Goal: Browse casually: Explore the website without a specific task or goal

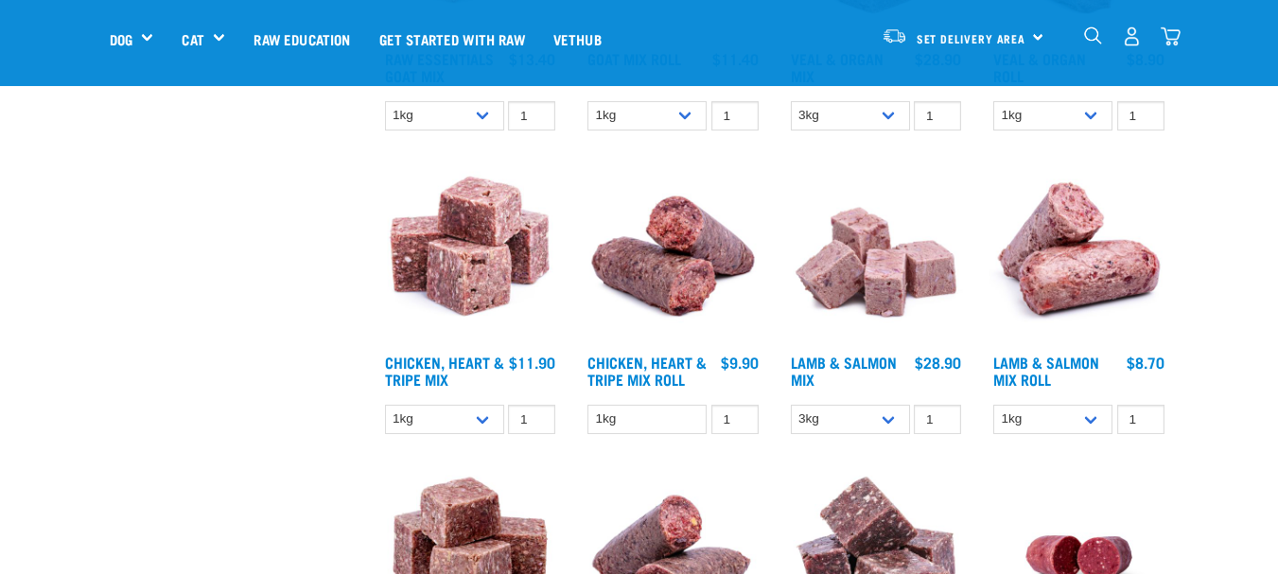
scroll to position [2678, 0]
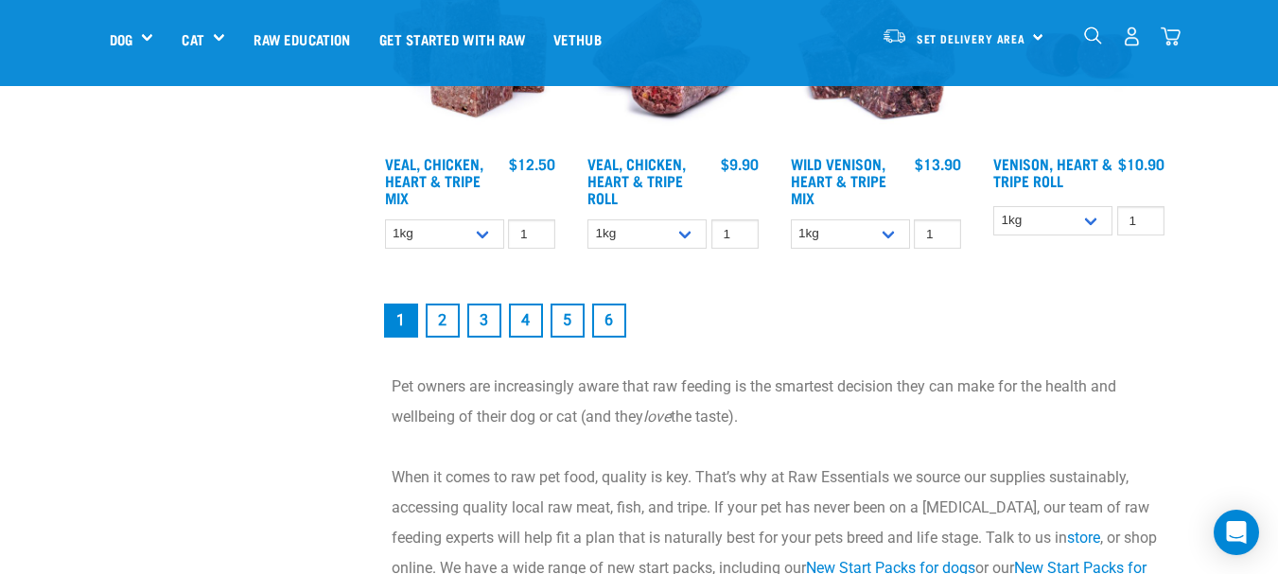
click at [612, 317] on link "6" at bounding box center [609, 321] width 34 height 34
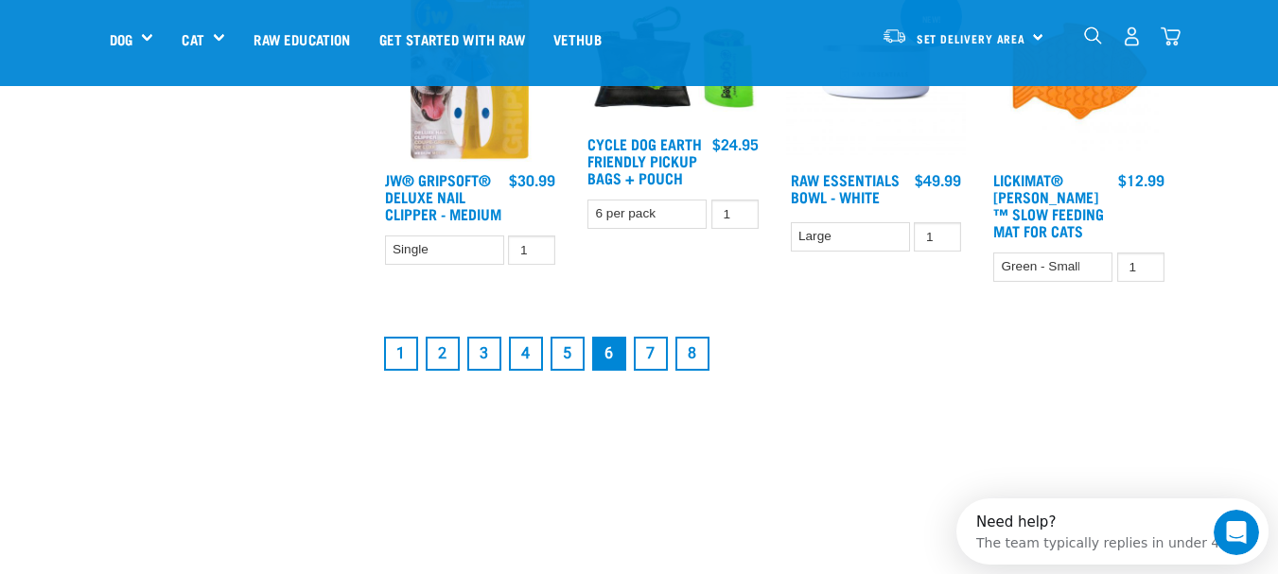
scroll to position [2598, 0]
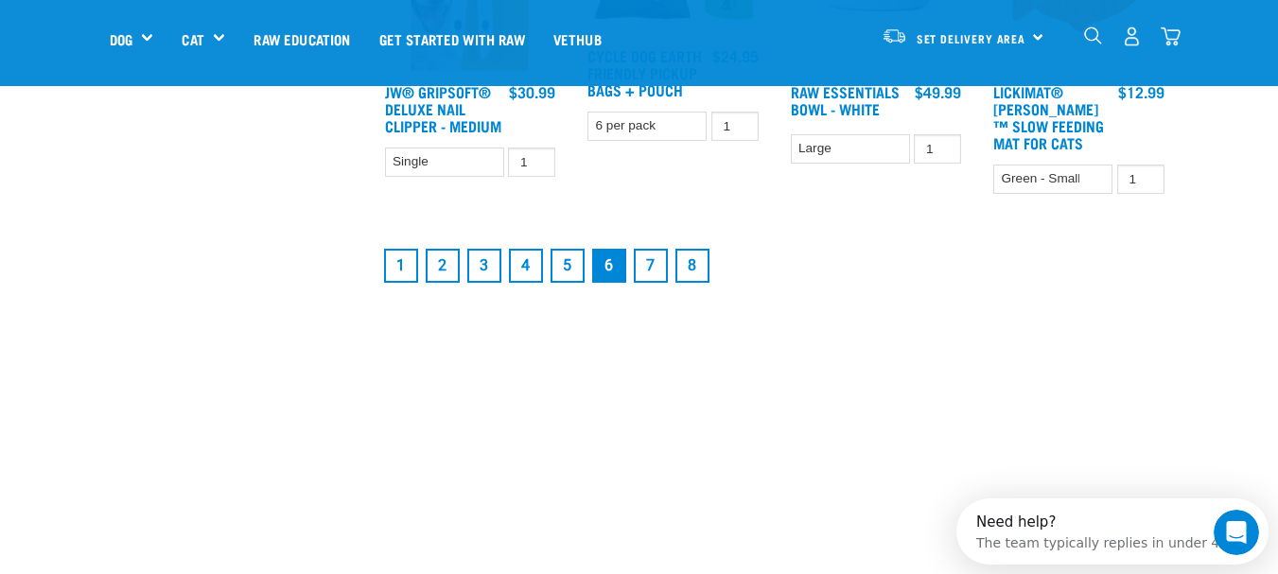
click at [454, 277] on link "2" at bounding box center [443, 266] width 34 height 34
click at [444, 279] on link "2" at bounding box center [443, 266] width 34 height 34
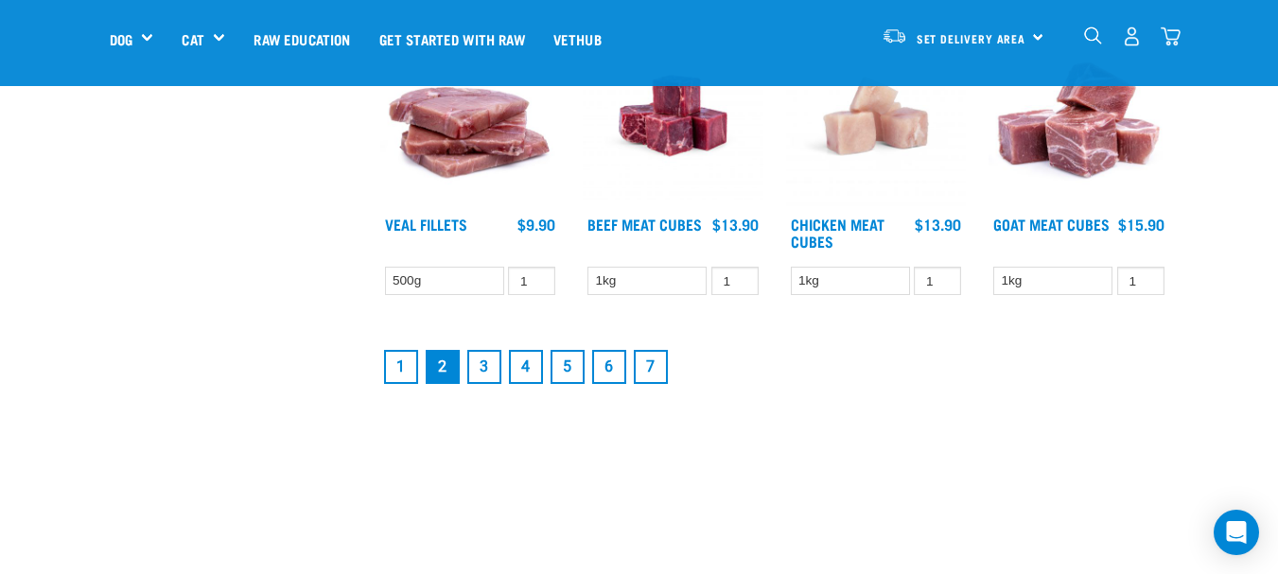
scroll to position [2496, 0]
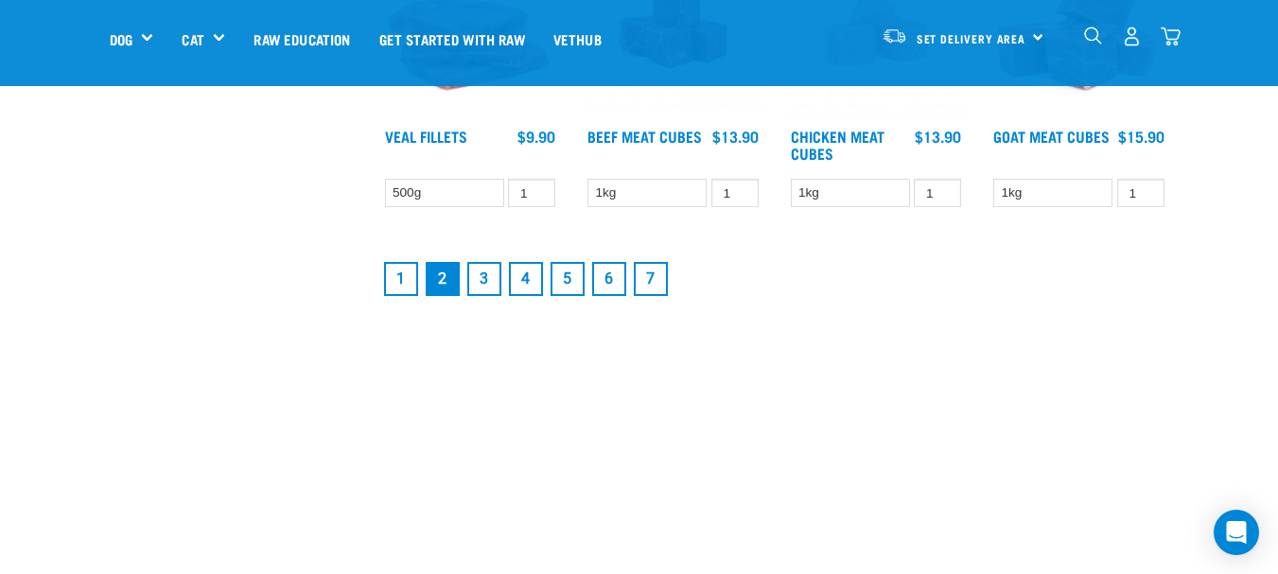
click at [475, 278] on link "3" at bounding box center [484, 279] width 34 height 34
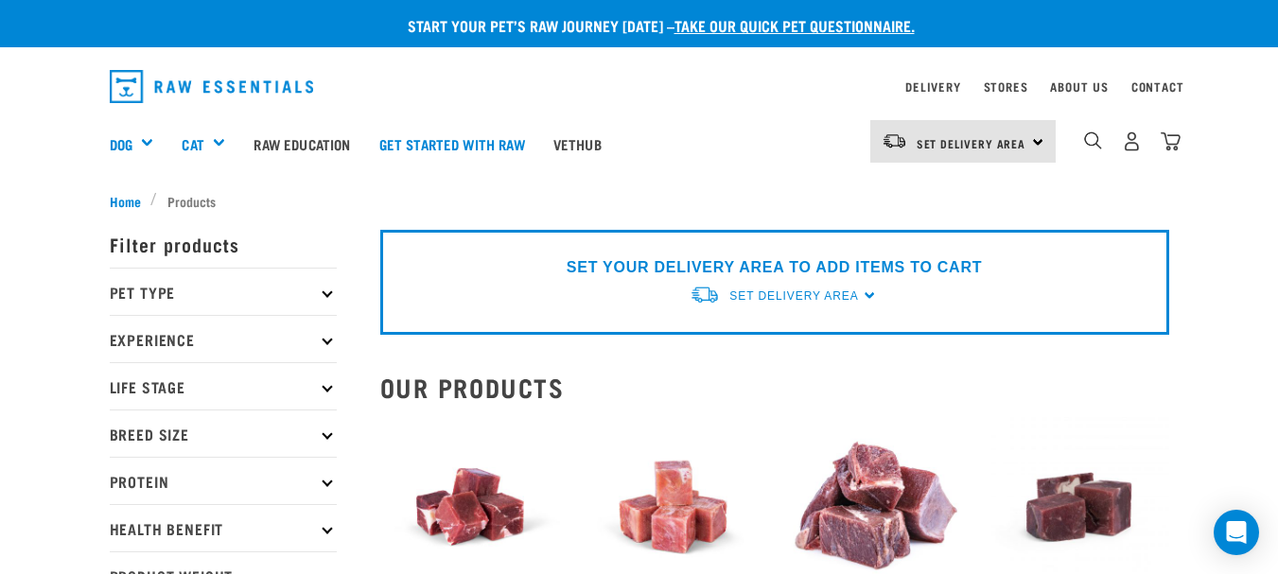
click at [782, 446] on div "Wild Venison Meat Cubes 1 0 100" at bounding box center [875, 558] width 203 height 304
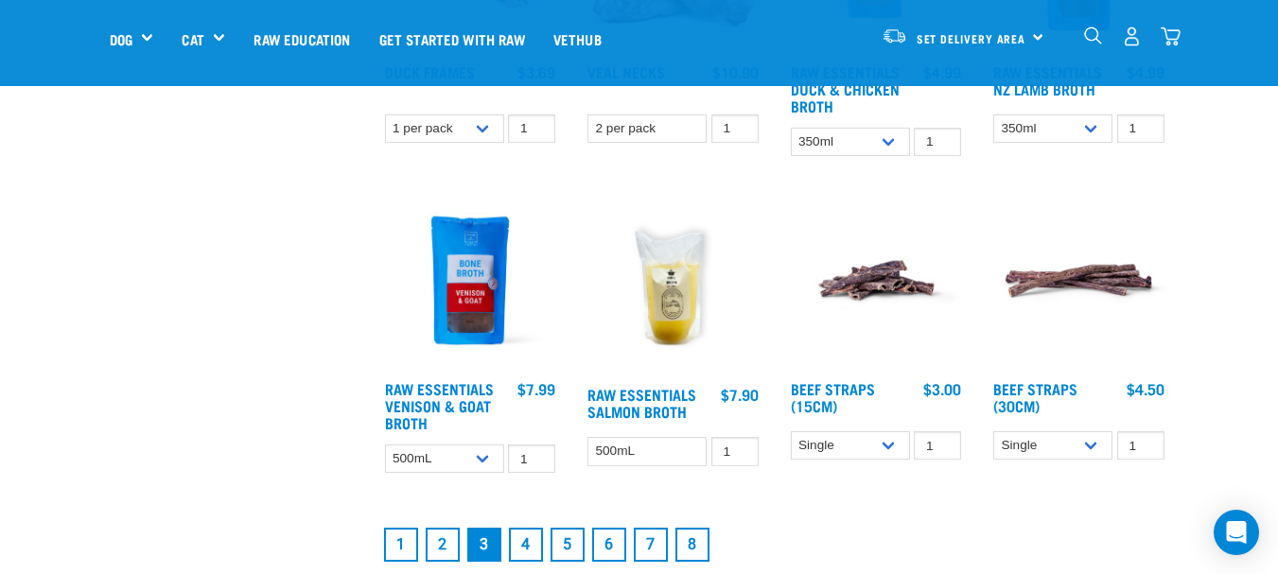
scroll to position [2332, 0]
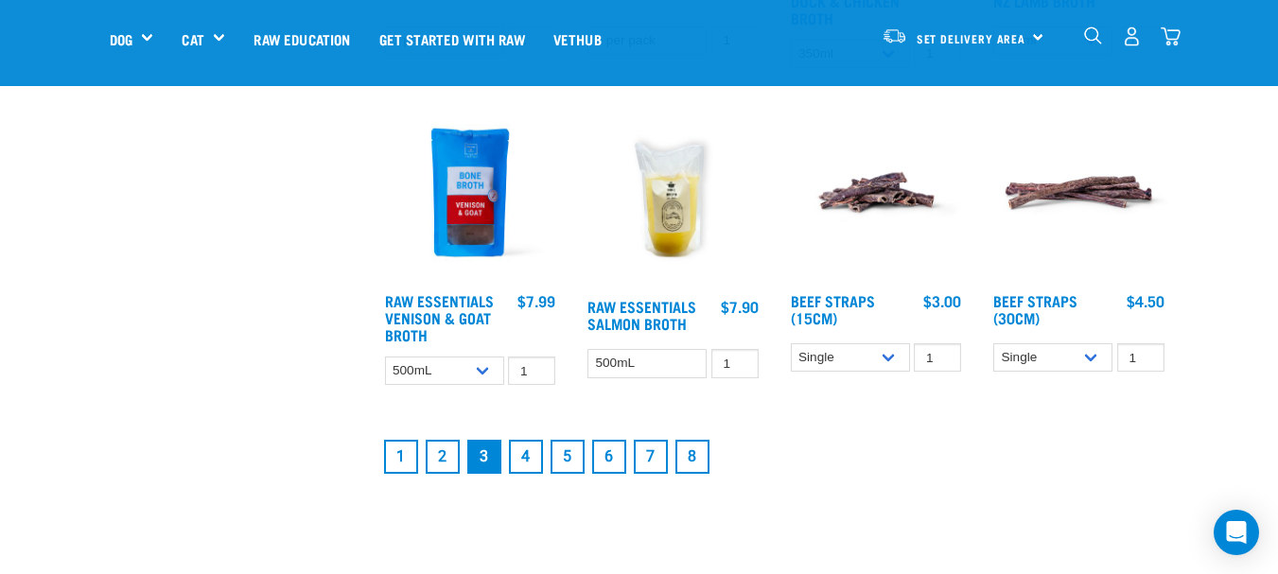
click at [524, 453] on link "4" at bounding box center [526, 457] width 34 height 34
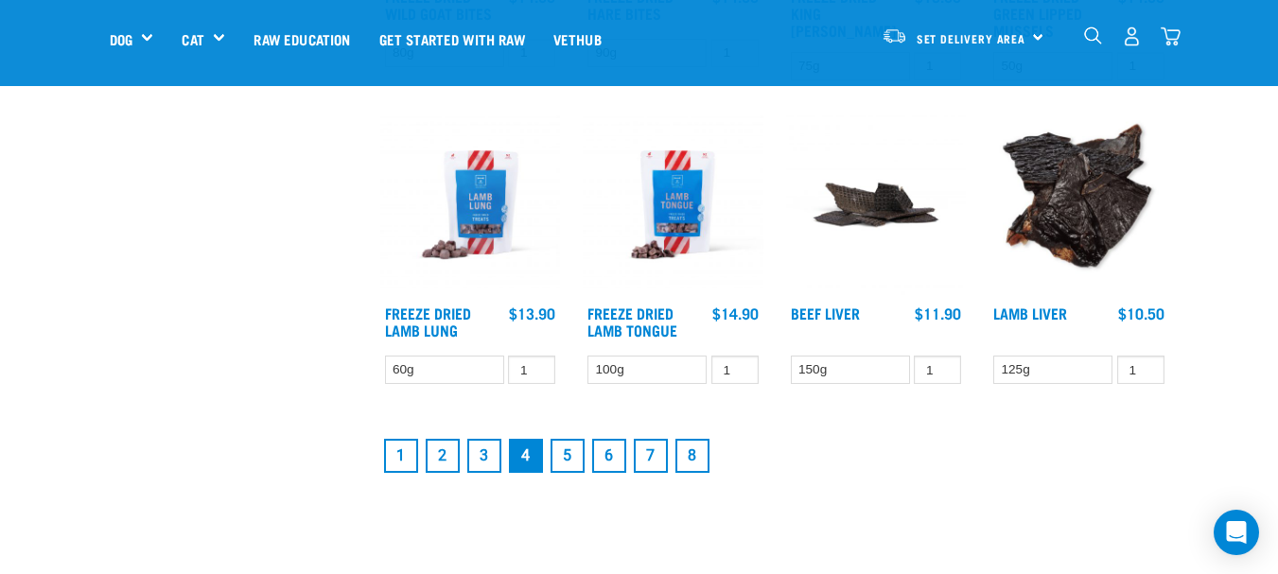
scroll to position [2333, 0]
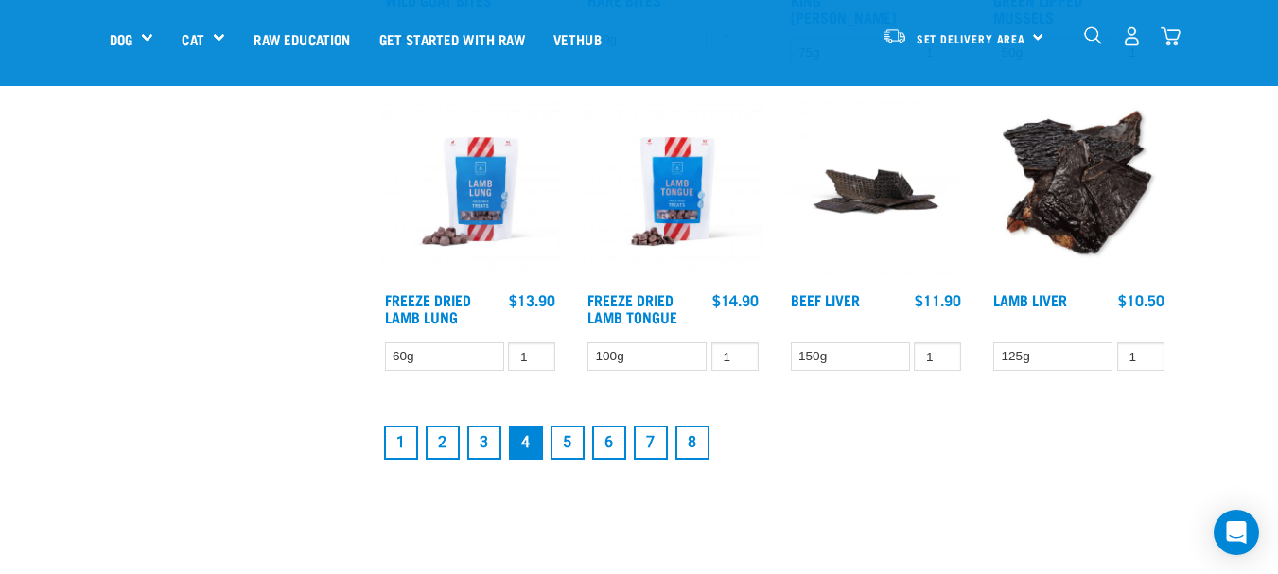
click at [563, 440] on link "5" at bounding box center [567, 443] width 34 height 34
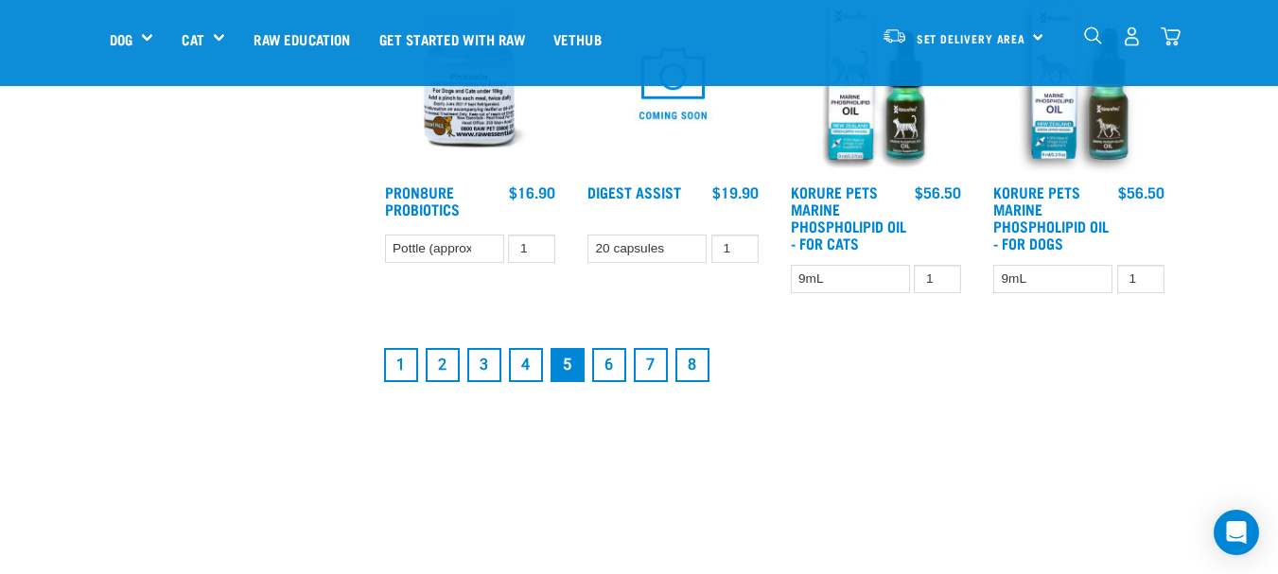
scroll to position [2585, 0]
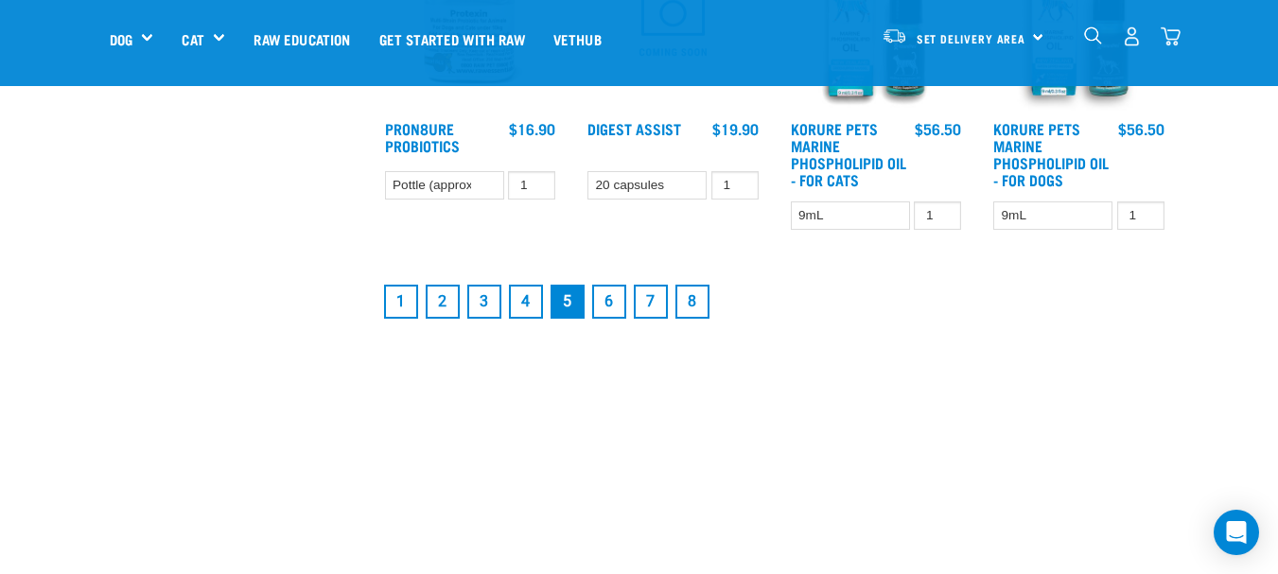
click at [645, 306] on link "7" at bounding box center [651, 302] width 34 height 34
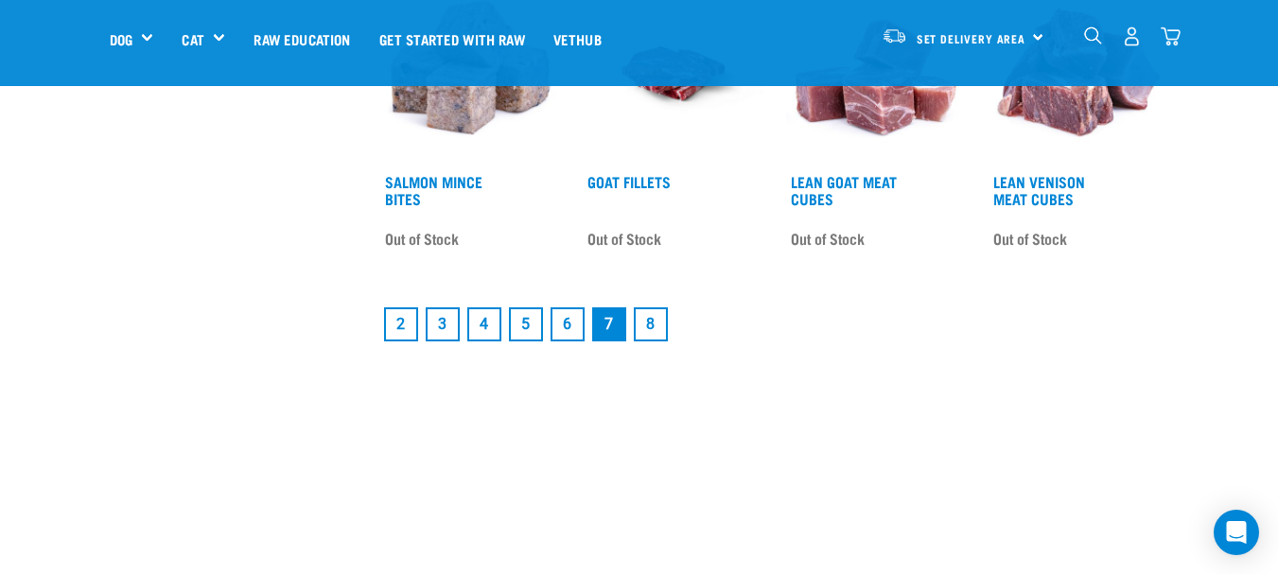
scroll to position [2521, 0]
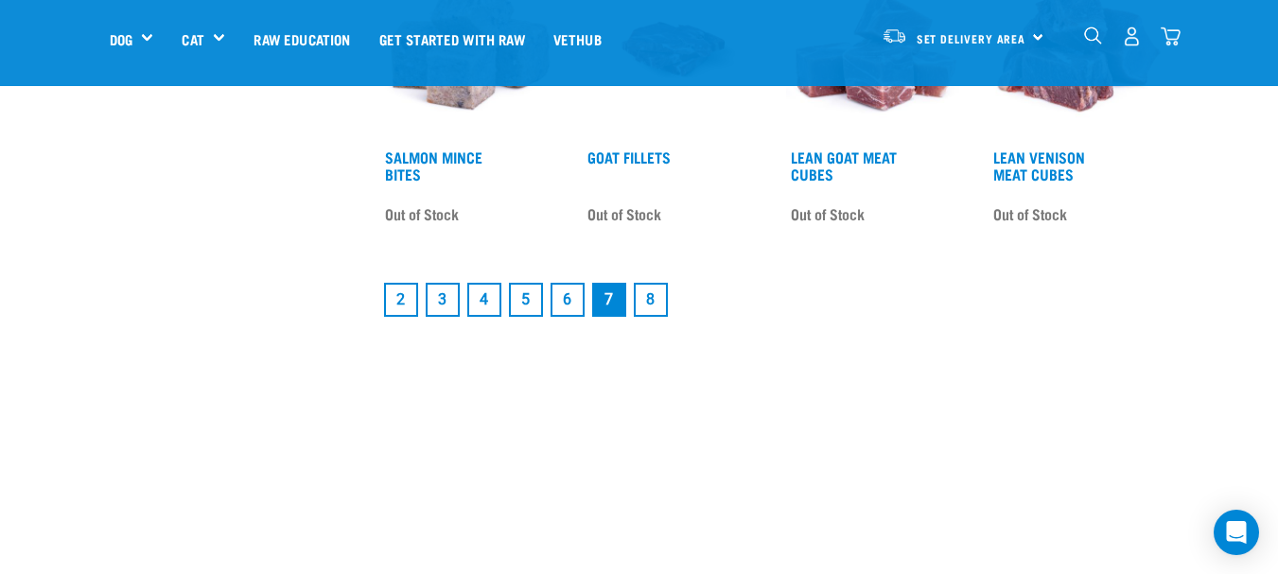
click at [660, 317] on link "8" at bounding box center [651, 300] width 34 height 34
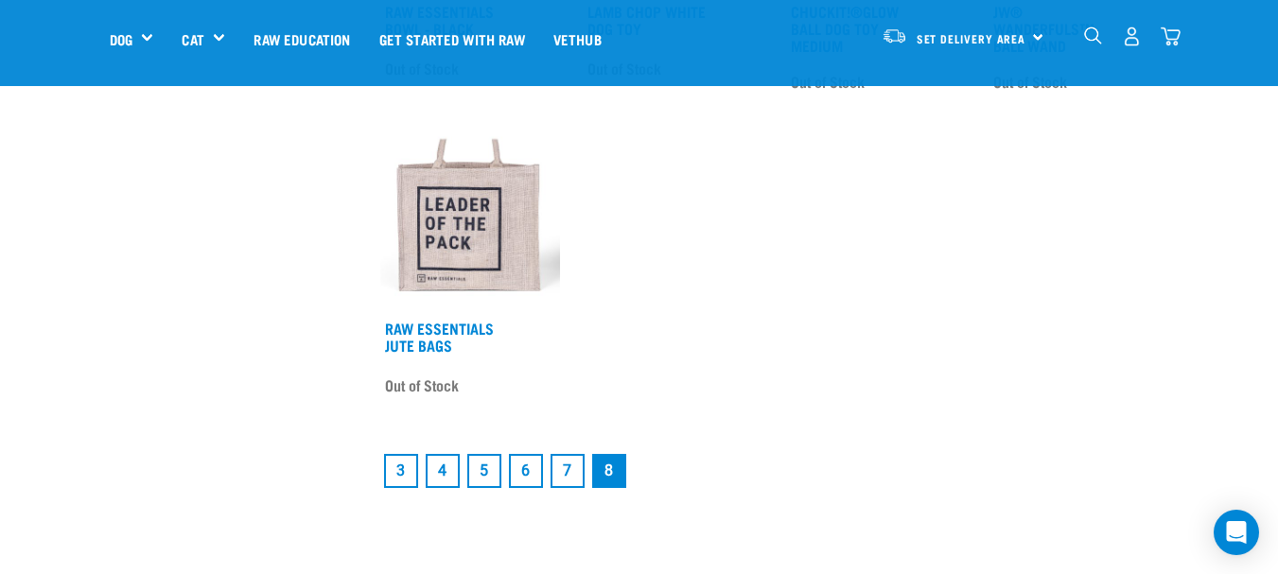
scroll to position [2396, 0]
